Goal: Information Seeking & Learning: Learn about a topic

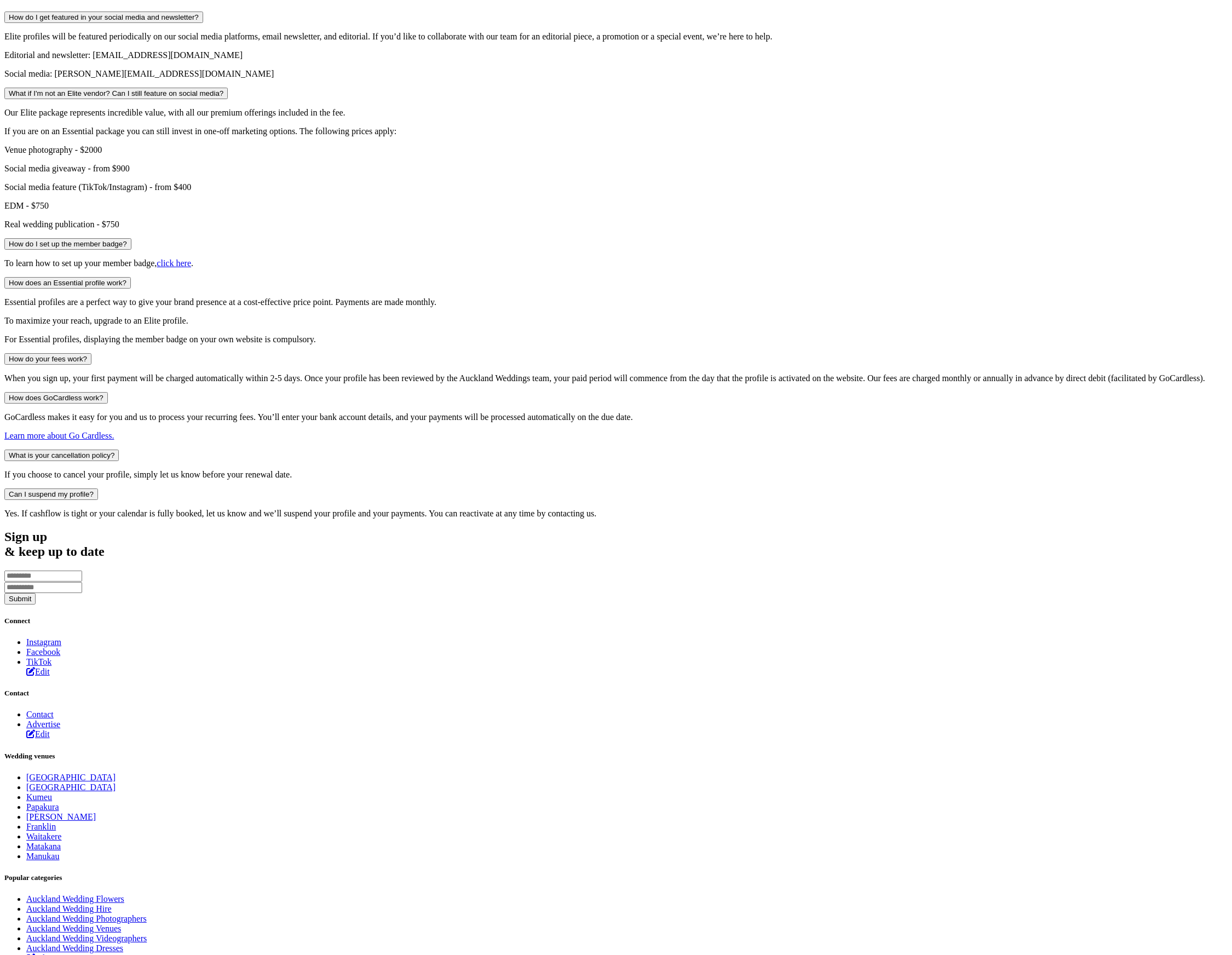
scroll to position [811, 0]
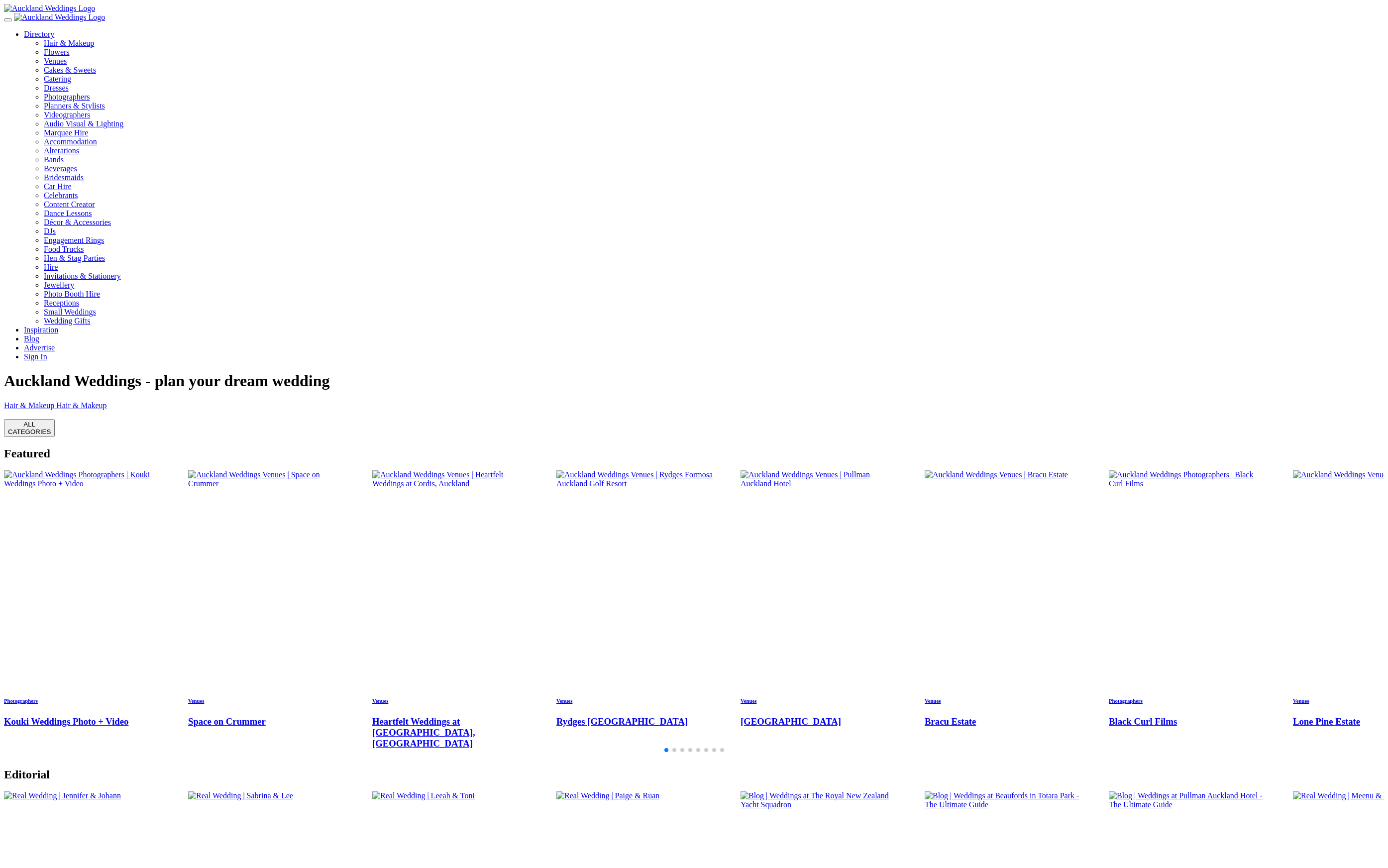
click at [164, 470] on img "1 / 28" at bounding box center [84, 479] width 160 height 18
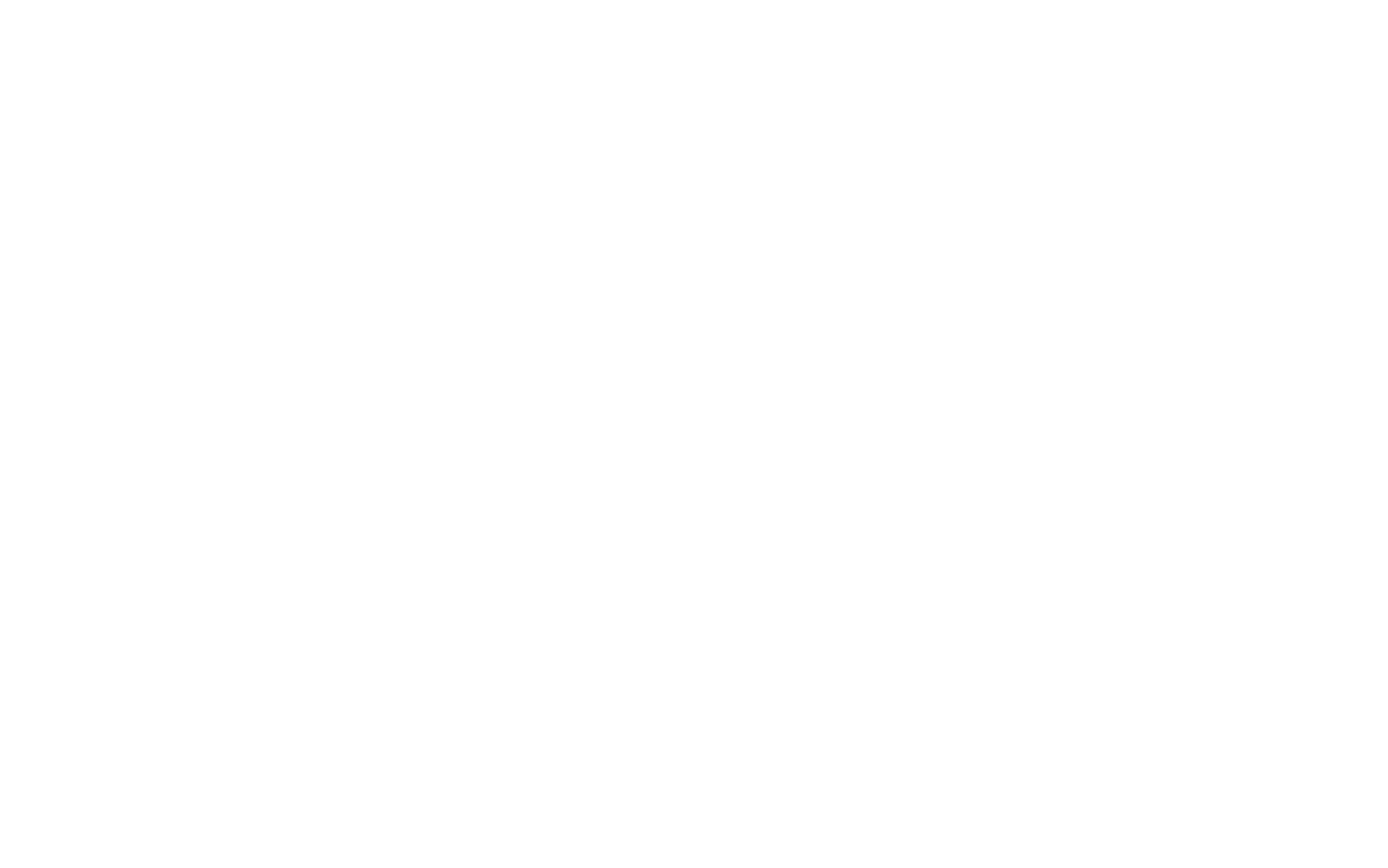
scroll to position [654, 0]
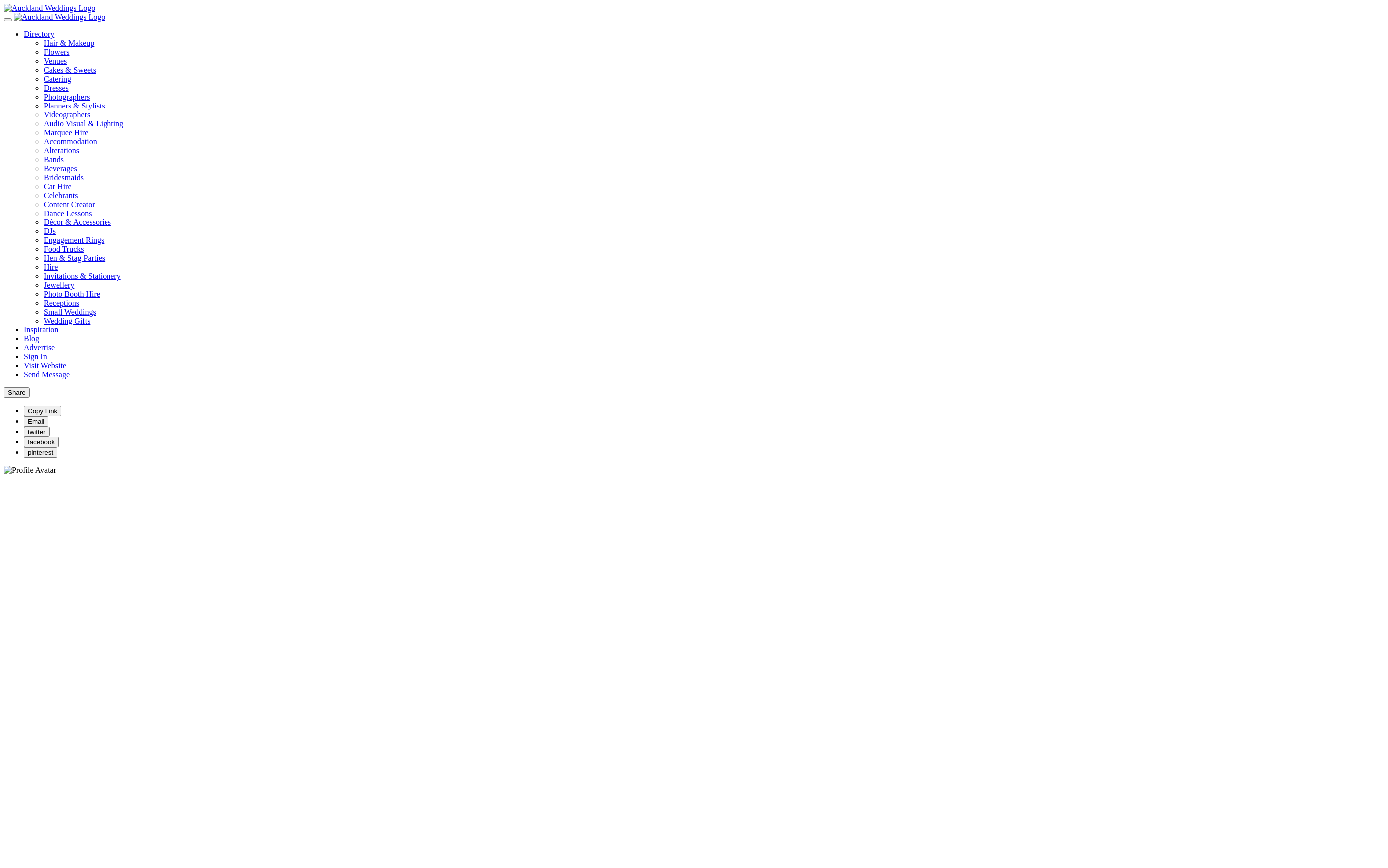
click at [49, 28] on div "Directory Hair & Makeup Flowers Venues" at bounding box center [693, 230] width 1380 height 454
click at [67, 22] on img at bounding box center [59, 18] width 91 height 9
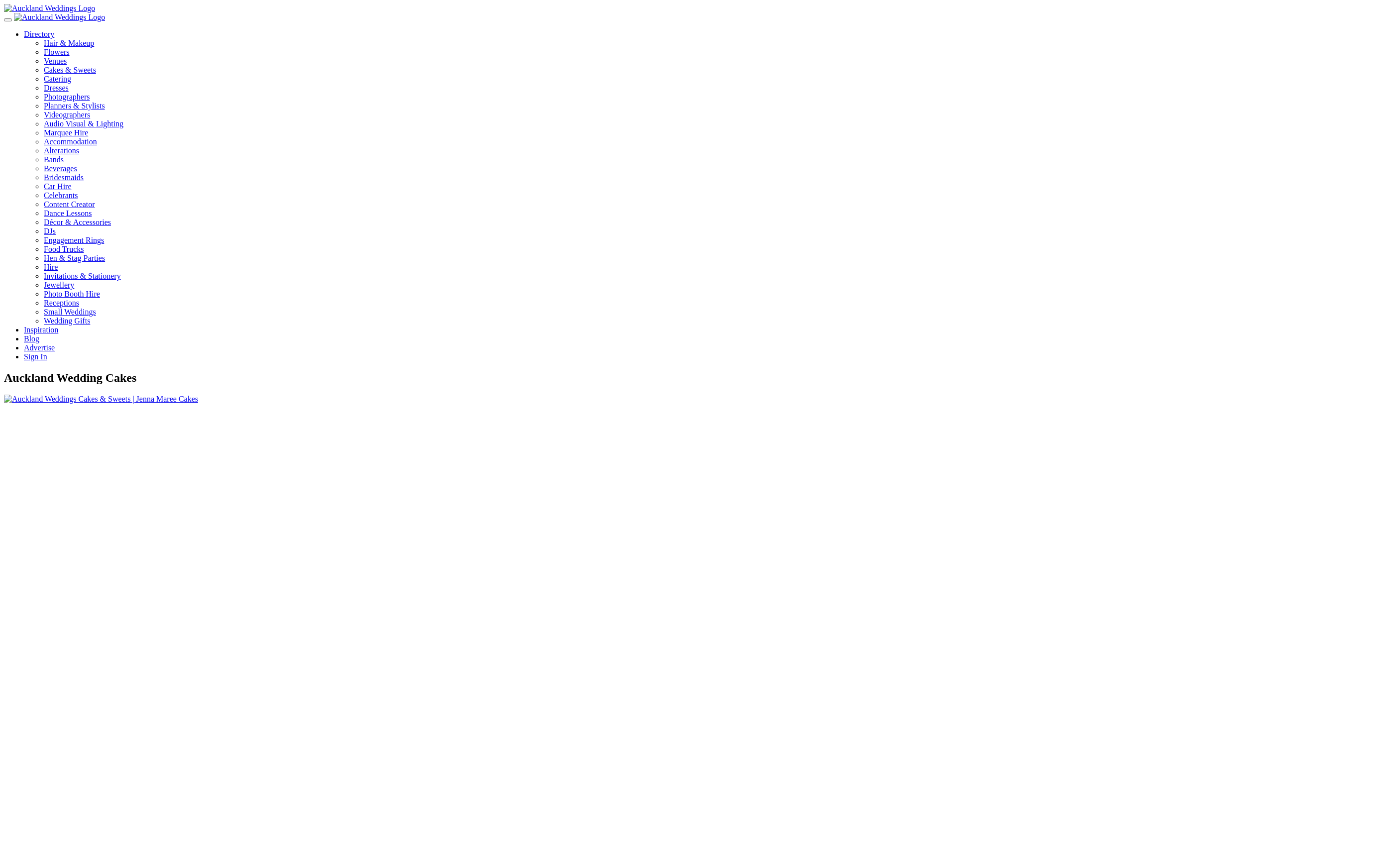
click at [198, 396] on img at bounding box center [101, 399] width 194 height 9
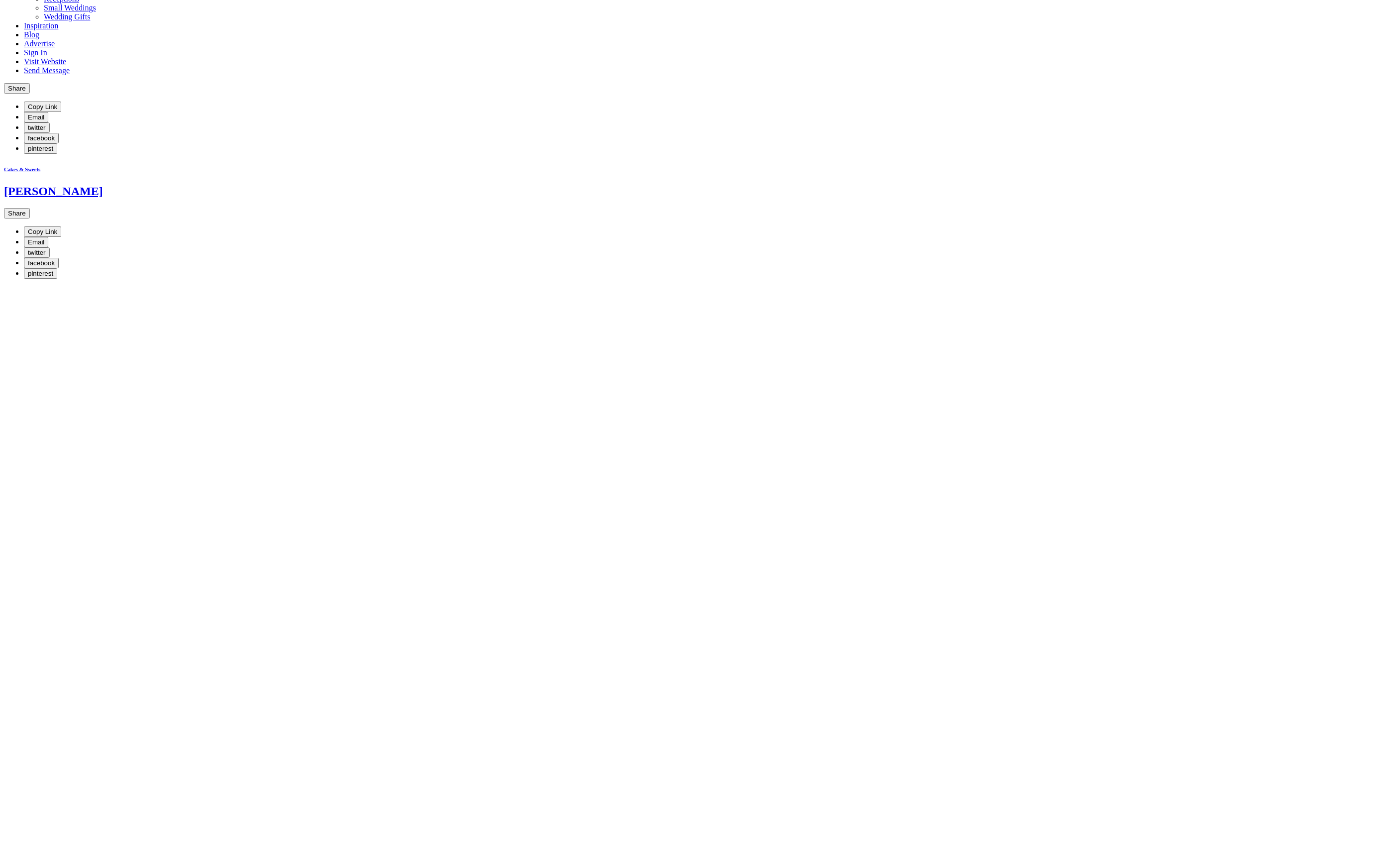
scroll to position [226, 0]
